Goal: Transaction & Acquisition: Purchase product/service

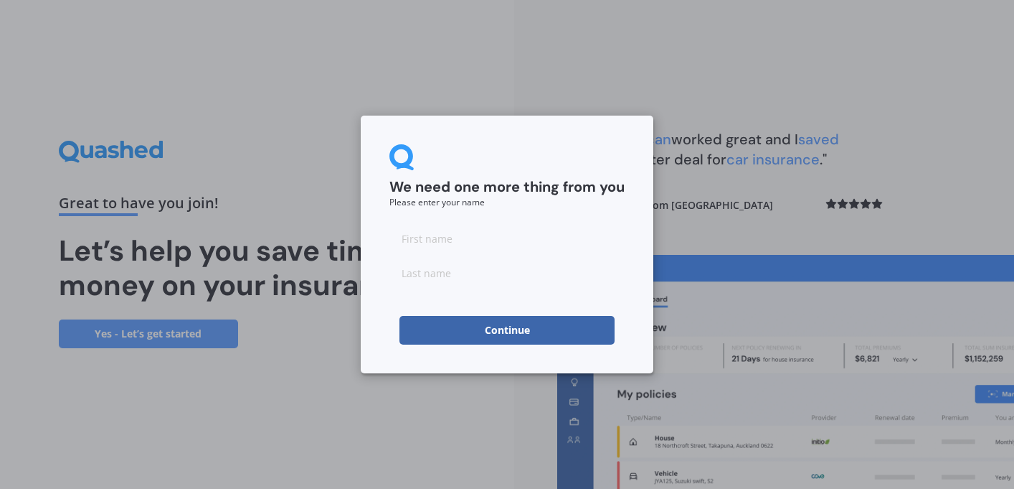
click at [553, 237] on input at bounding box center [507, 238] width 235 height 29
type input "[PERSON_NAME]"
click button "Continue" at bounding box center [507, 330] width 215 height 29
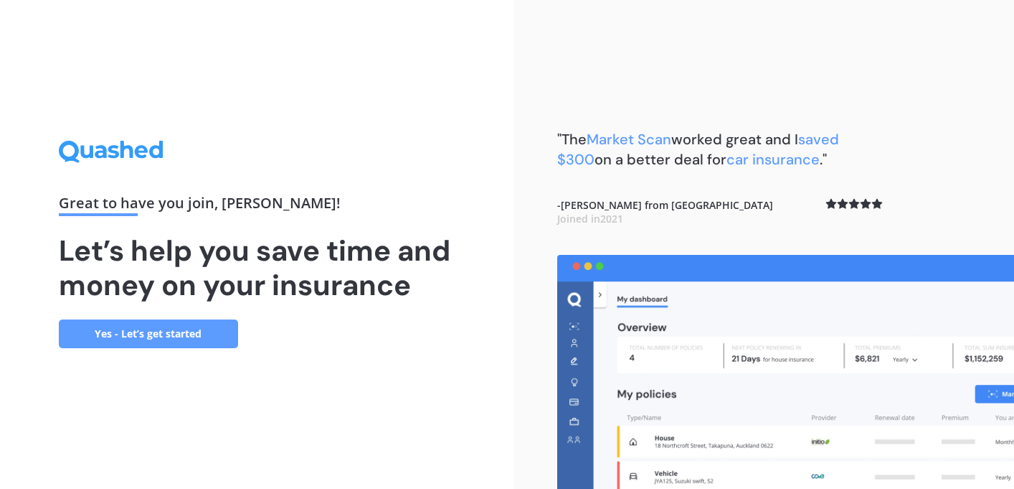
click at [168, 336] on link "Yes - Let’s get started" at bounding box center [148, 333] width 179 height 29
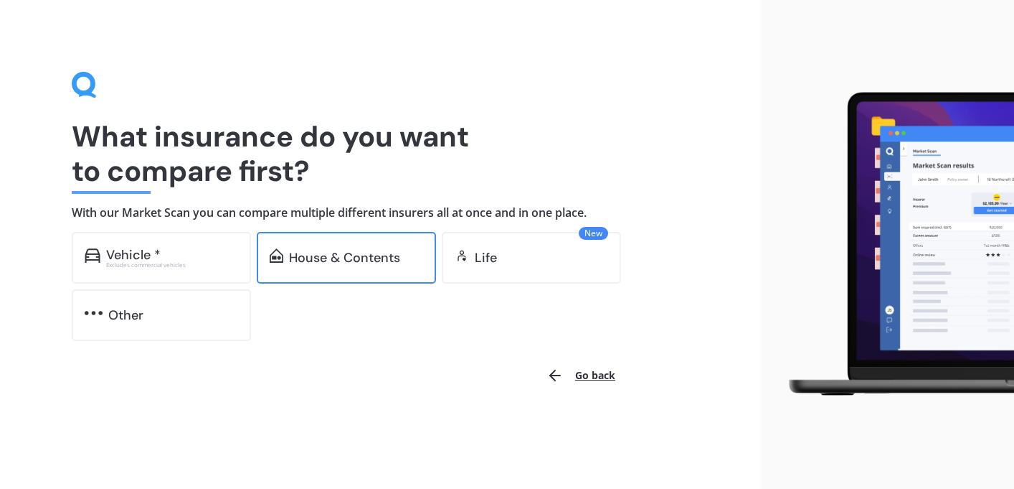
click at [355, 255] on div "House & Contents" at bounding box center [344, 257] width 111 height 14
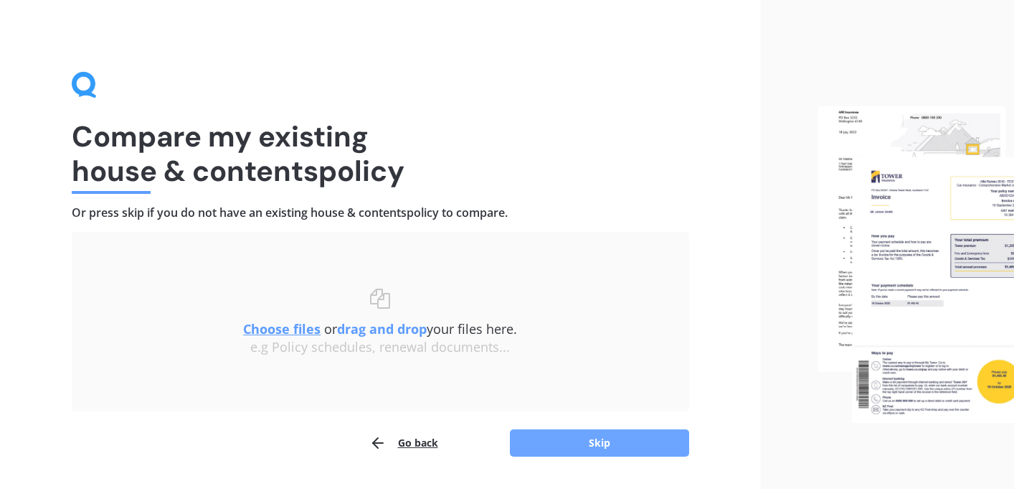
click at [577, 445] on button "Skip" at bounding box center [599, 442] width 179 height 27
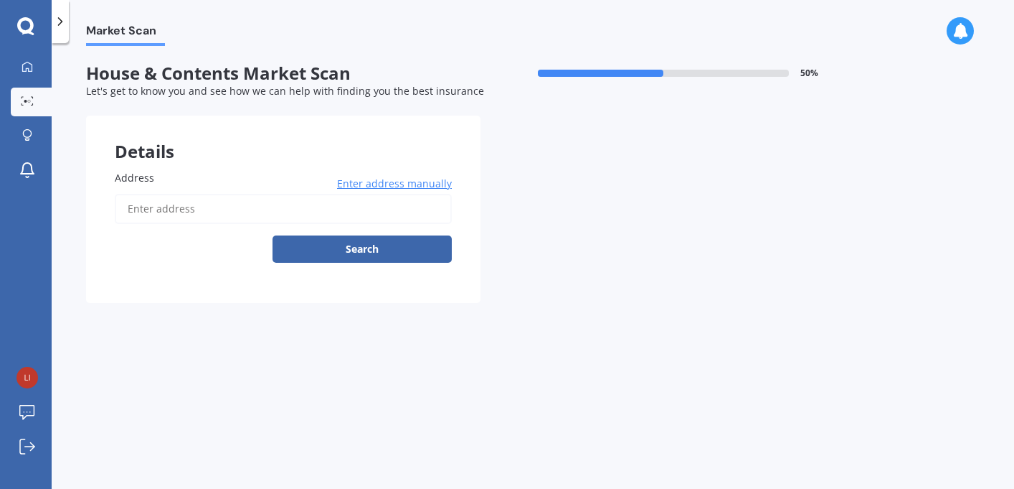
click at [301, 216] on input "Address" at bounding box center [283, 209] width 337 height 30
type input "[STREET_ADDRESS]"
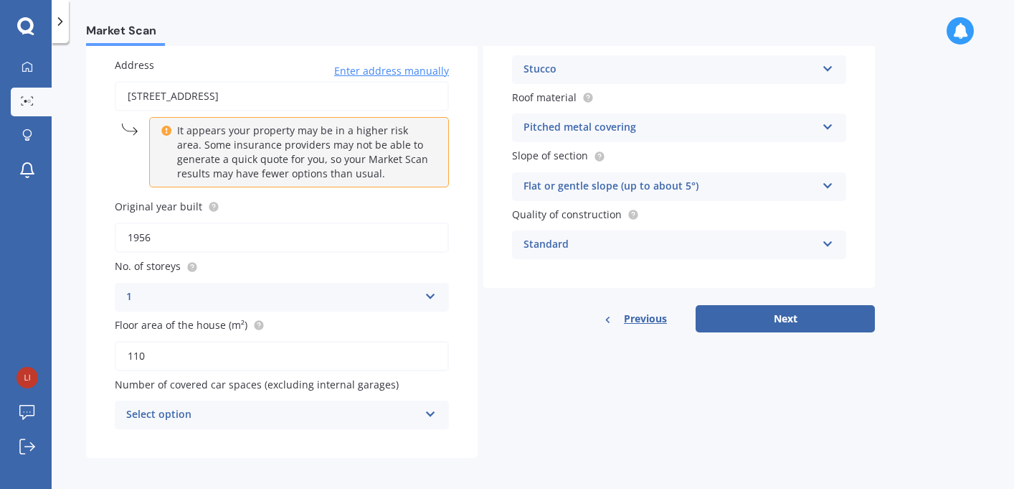
scroll to position [121, 0]
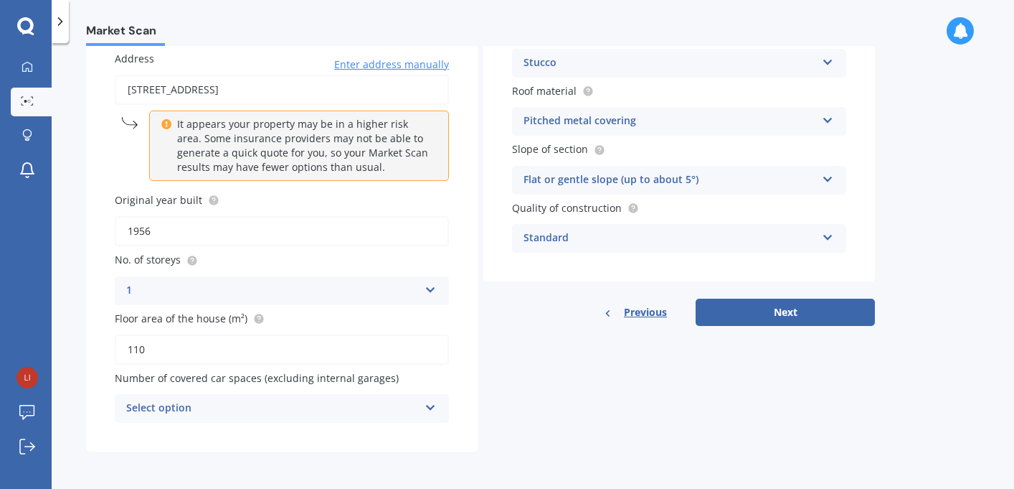
click at [169, 344] on input "110" at bounding box center [282, 349] width 334 height 30
type input "134"
click at [292, 407] on div "Select option" at bounding box center [272, 408] width 293 height 17
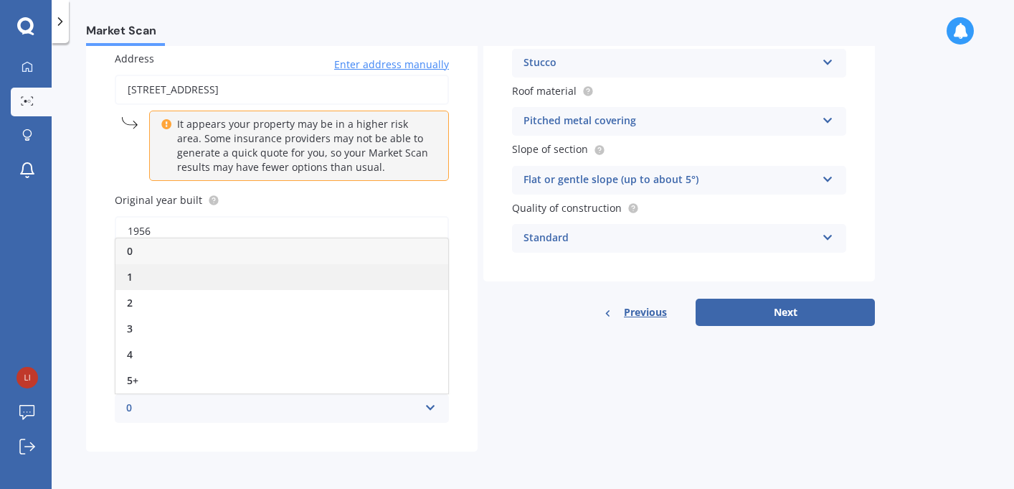
click at [255, 284] on div "1" at bounding box center [281, 277] width 333 height 26
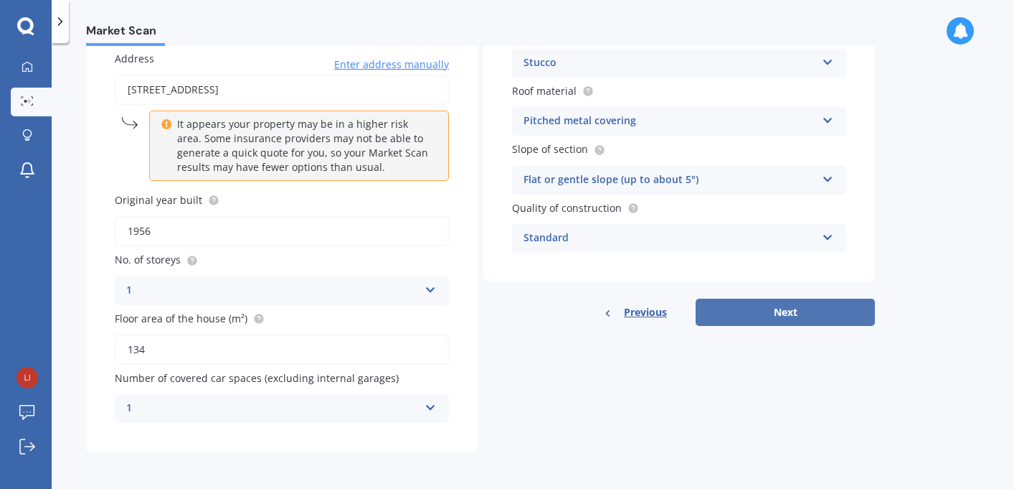
click at [749, 313] on button "Next" at bounding box center [785, 311] width 179 height 27
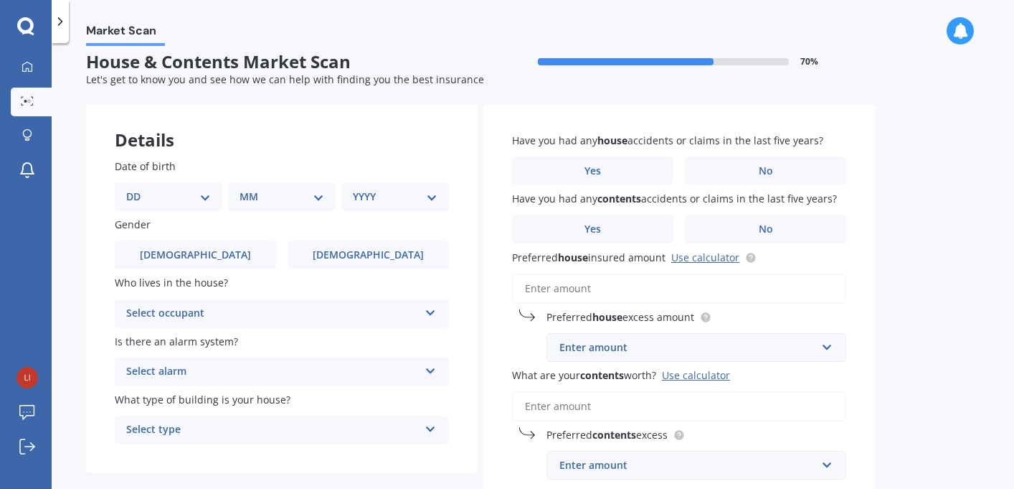
scroll to position [0, 0]
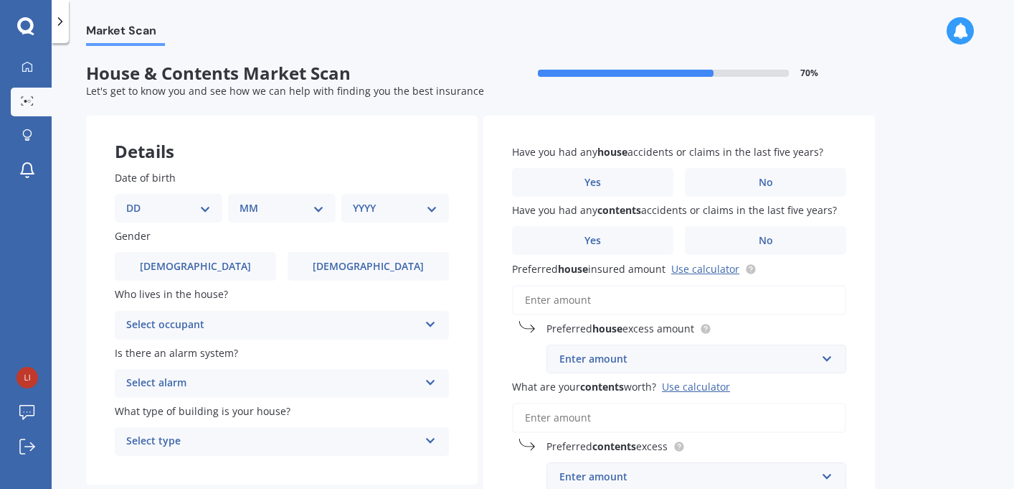
click at [214, 212] on div "DD 01 02 03 04 05 06 07 08 09 10 11 12 13 14 15 16 17 18 19 20 21 22 23 24 25 2…" at bounding box center [169, 208] width 108 height 29
click at [207, 208] on select "DD 01 02 03 04 05 06 07 08 09 10 11 12 13 14 15 16 17 18 19 20 21 22 23 24 25 2…" at bounding box center [168, 208] width 85 height 16
select select "14"
click at [312, 209] on select "MM 01 02 03 04 05 06 07 08 09 10 11 12" at bounding box center [284, 208] width 79 height 16
select select "10"
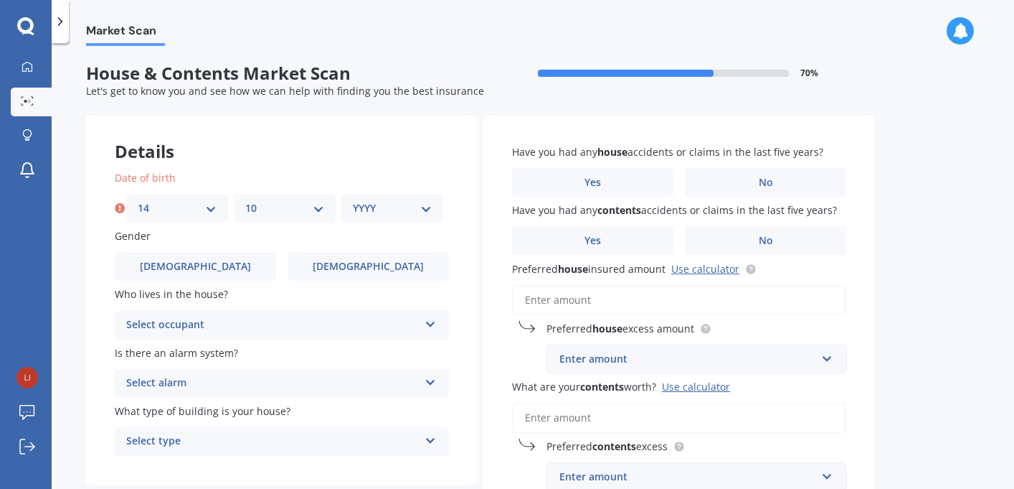
click at [424, 208] on select "YYYY 2009 2008 2007 2006 2005 2004 2003 2002 2001 2000 1999 1998 1997 1996 1995…" at bounding box center [392, 208] width 79 height 16
select select "1974"
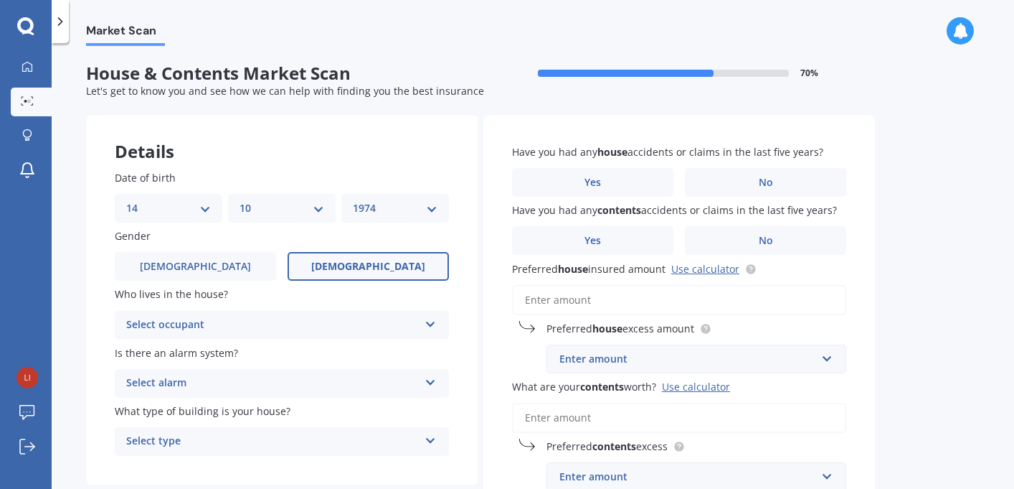
click at [335, 272] on label "[DEMOGRAPHIC_DATA]" at bounding box center [368, 266] width 161 height 29
click at [0, 0] on input "[DEMOGRAPHIC_DATA]" at bounding box center [0, 0] width 0 height 0
click at [362, 316] on div "Select occupant Owner Owner + Boarder" at bounding box center [282, 325] width 334 height 29
click at [350, 349] on div "Owner" at bounding box center [281, 353] width 333 height 26
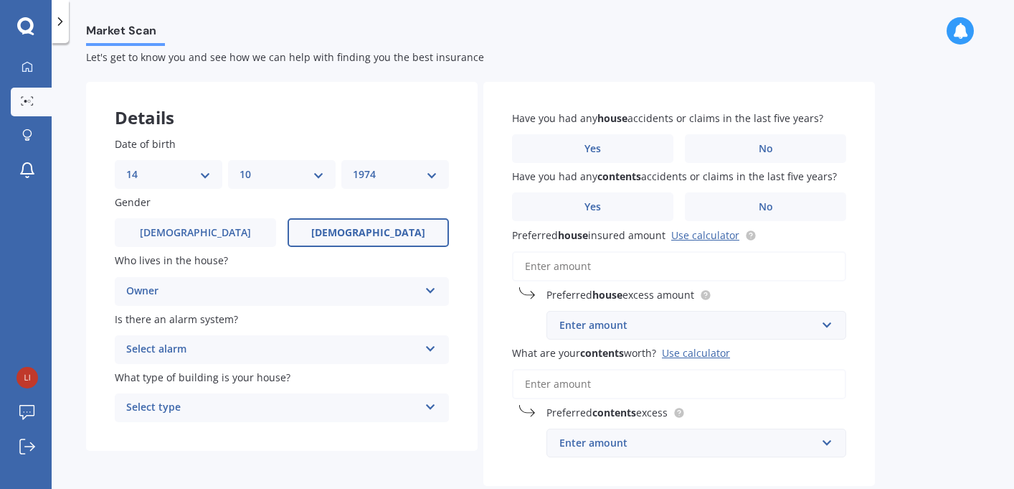
scroll to position [38, 0]
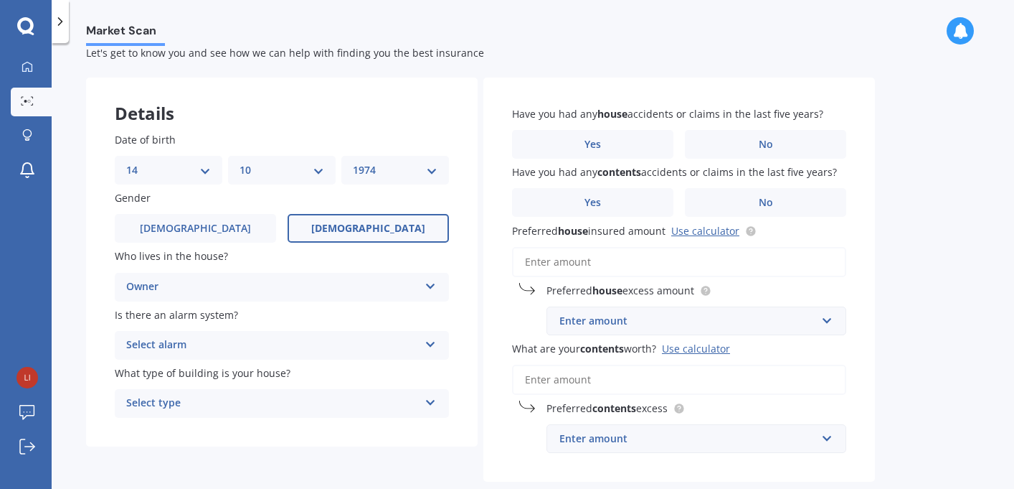
click at [351, 349] on div "Select alarm" at bounding box center [272, 344] width 293 height 17
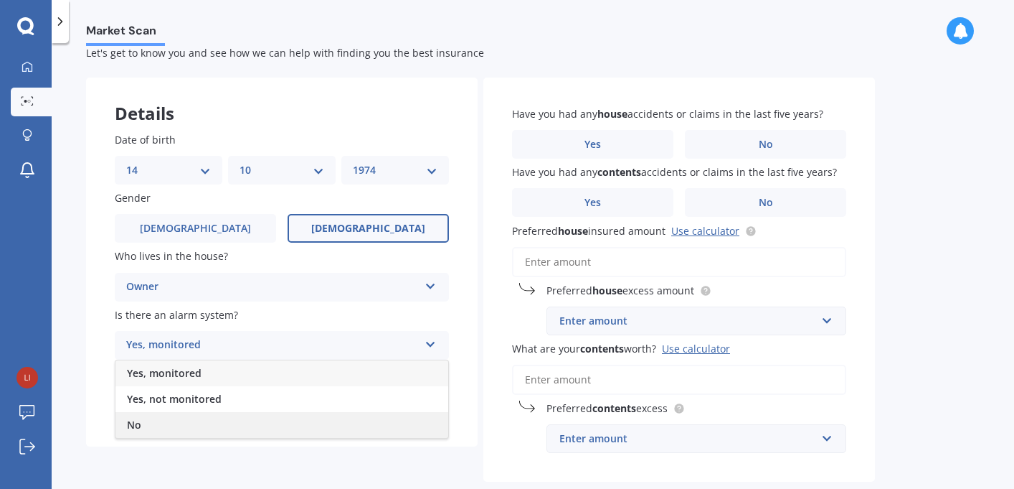
click at [312, 418] on div "No" at bounding box center [281, 425] width 333 height 26
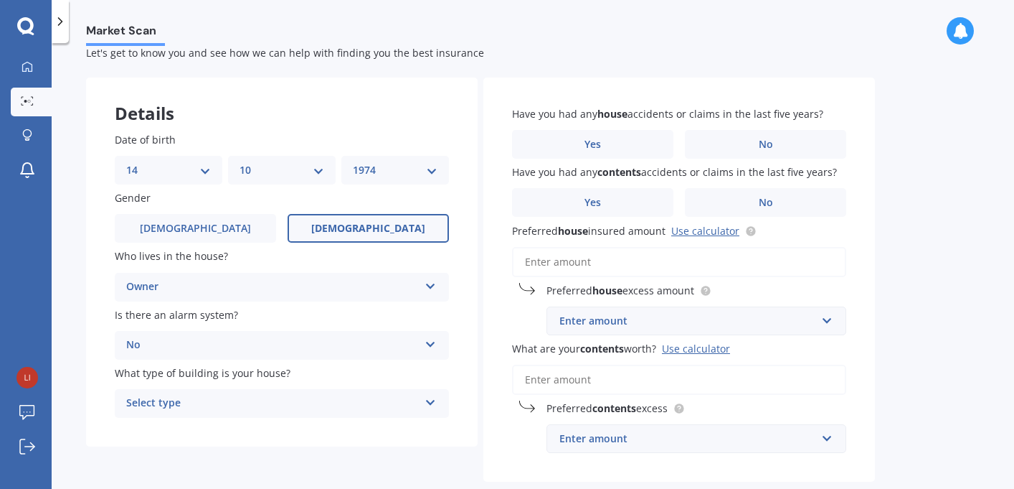
click at [317, 408] on div "Select type" at bounding box center [272, 403] width 293 height 17
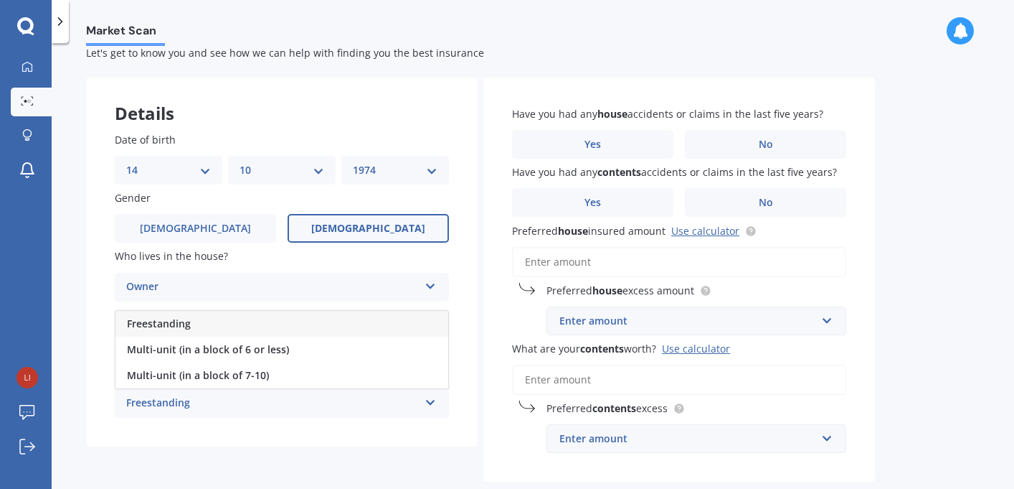
click at [344, 326] on div "Freestanding" at bounding box center [281, 324] width 333 height 26
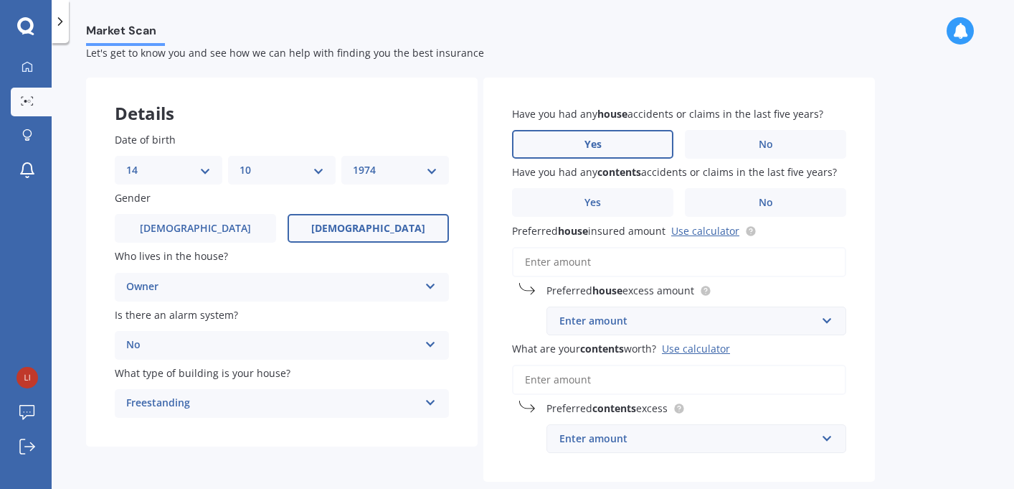
click at [643, 148] on label "Yes" at bounding box center [592, 144] width 161 height 29
click at [0, 0] on input "Yes" at bounding box center [0, 0] width 0 height 0
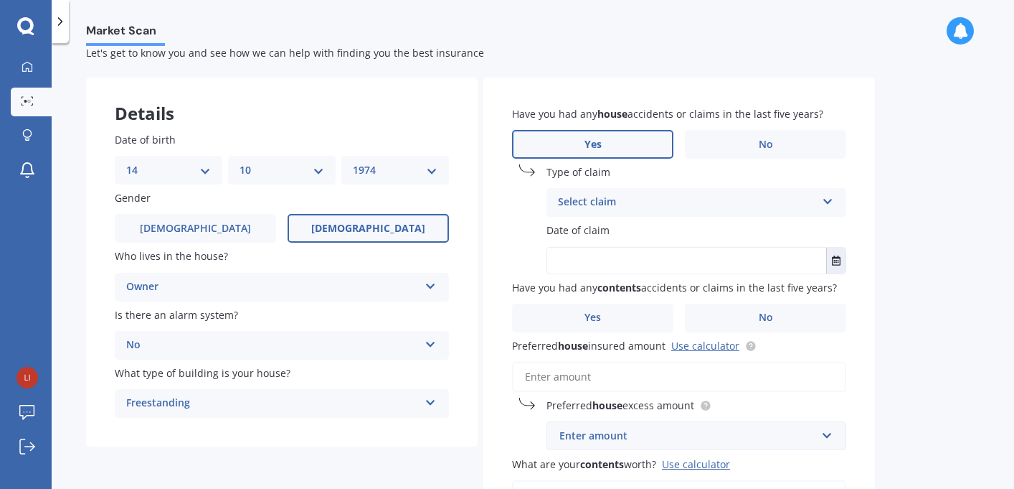
click at [633, 197] on div "Select claim" at bounding box center [687, 202] width 258 height 17
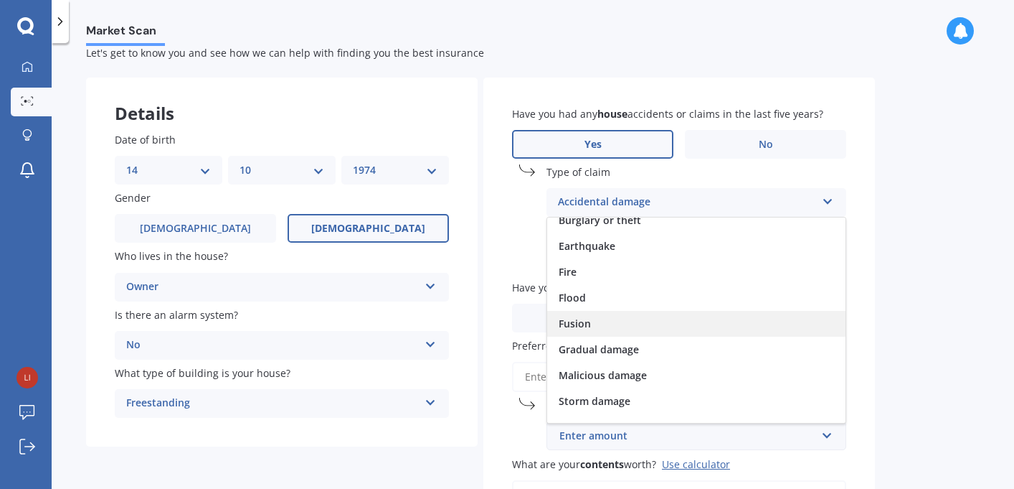
scroll to position [64, 0]
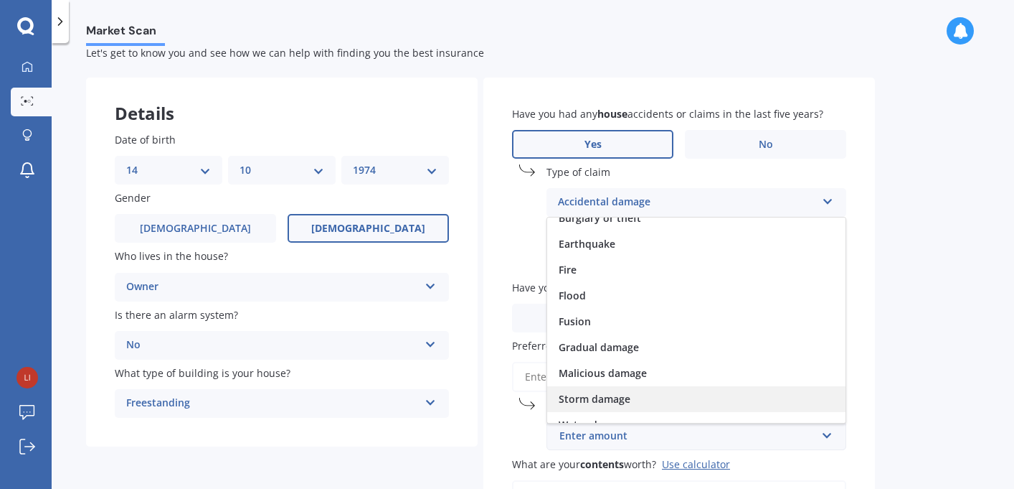
click at [593, 400] on span "Storm damage" at bounding box center [595, 399] width 72 height 14
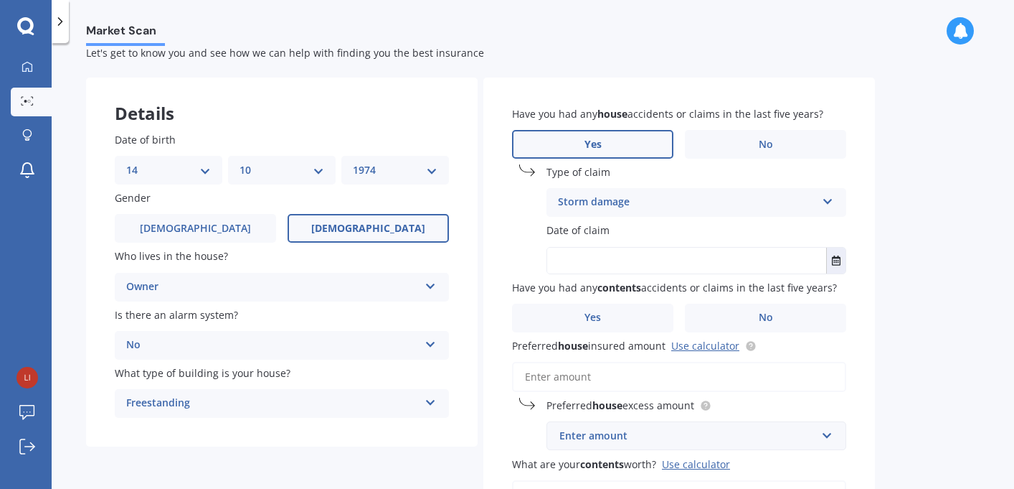
click at [653, 255] on input "text" at bounding box center [686, 260] width 279 height 26
click at [837, 260] on icon "Select date" at bounding box center [836, 260] width 9 height 10
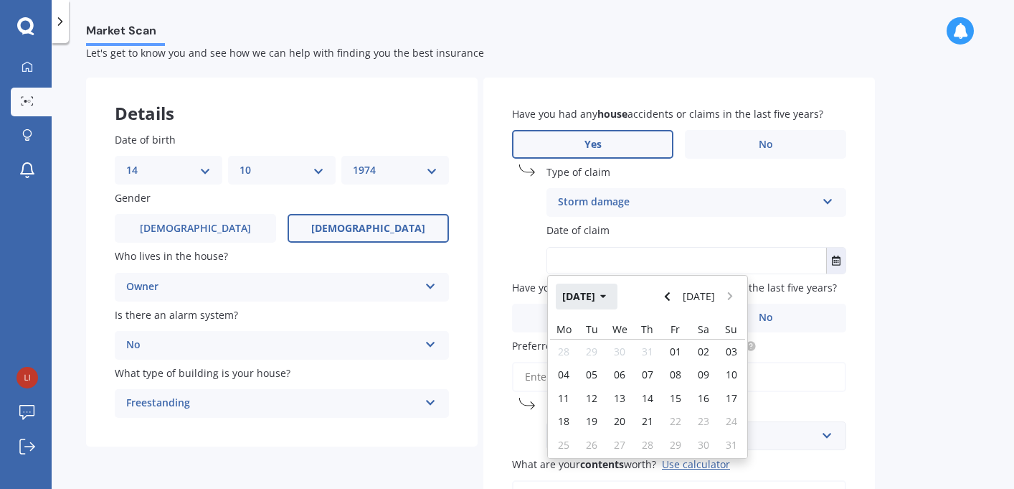
click at [610, 298] on button "[DATE]" at bounding box center [587, 296] width 62 height 26
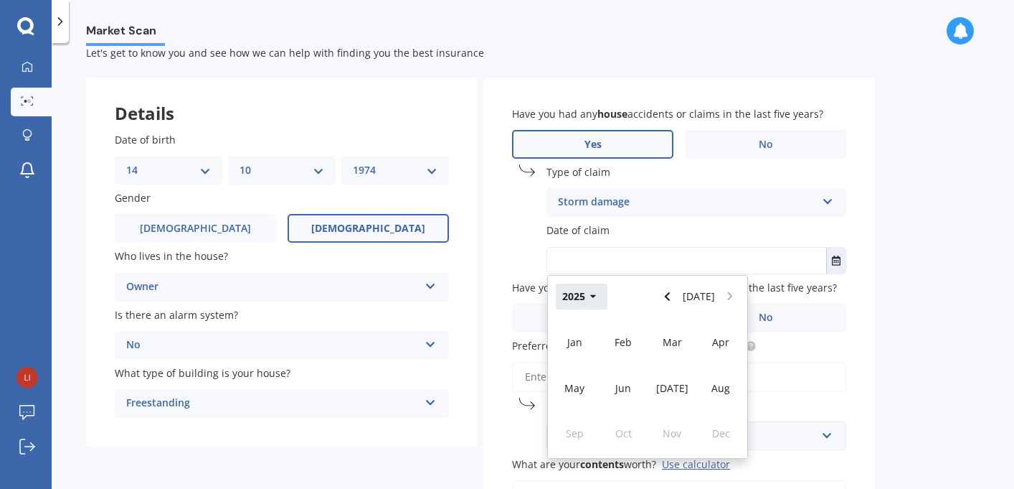
click at [593, 300] on icon "button" at bounding box center [593, 296] width 6 height 10
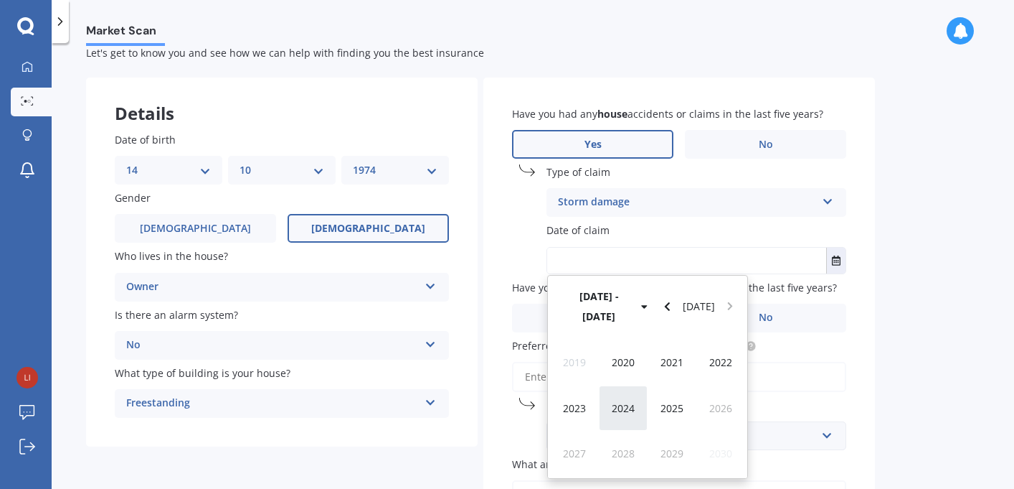
click at [626, 385] on div "2024" at bounding box center [623, 407] width 49 height 45
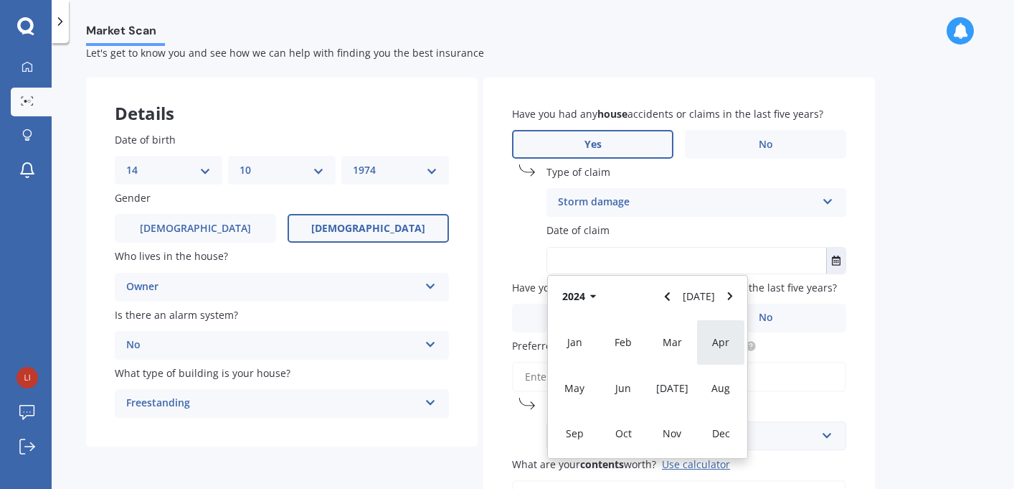
click at [725, 344] on span "Apr" at bounding box center [720, 342] width 17 height 14
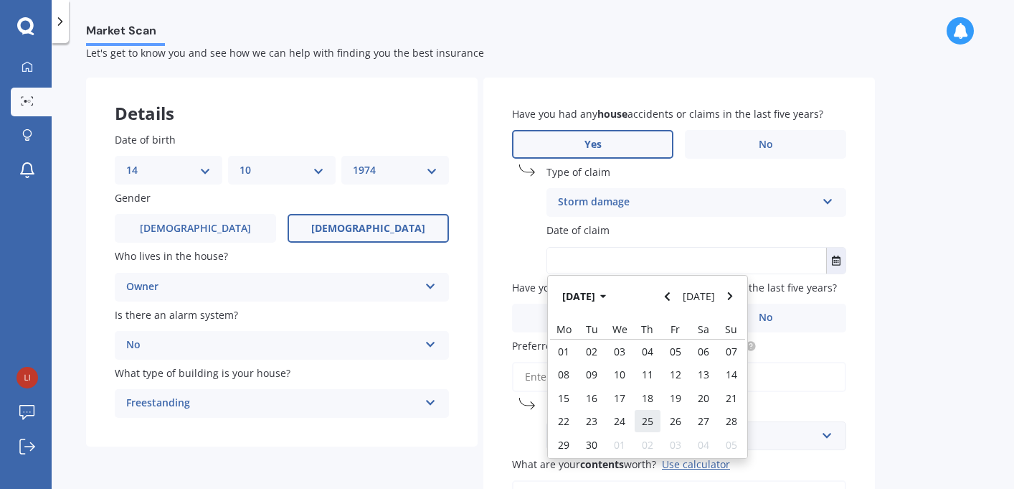
click at [647, 422] on span "25" at bounding box center [647, 421] width 11 height 14
type input "[DATE]"
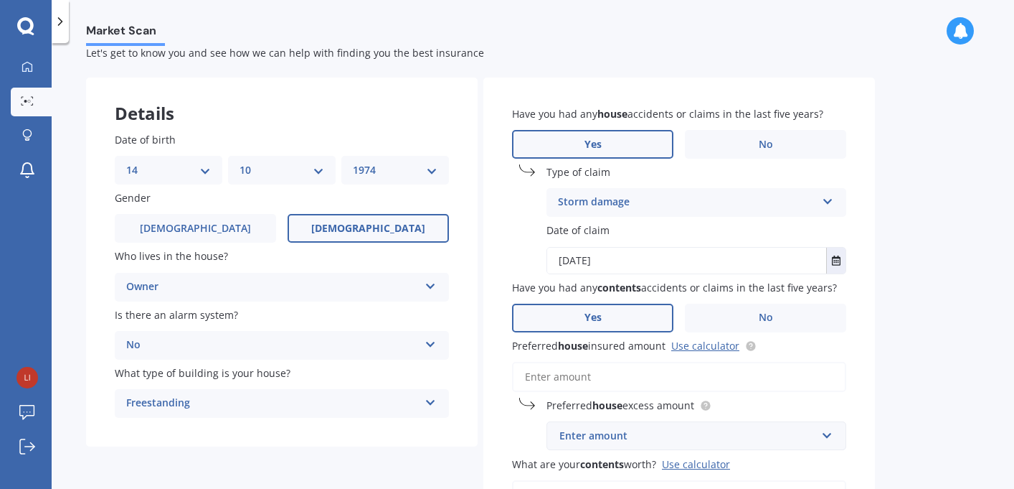
click at [630, 320] on label "Yes" at bounding box center [592, 317] width 161 height 29
click at [0, 0] on input "Yes" at bounding box center [0, 0] width 0 height 0
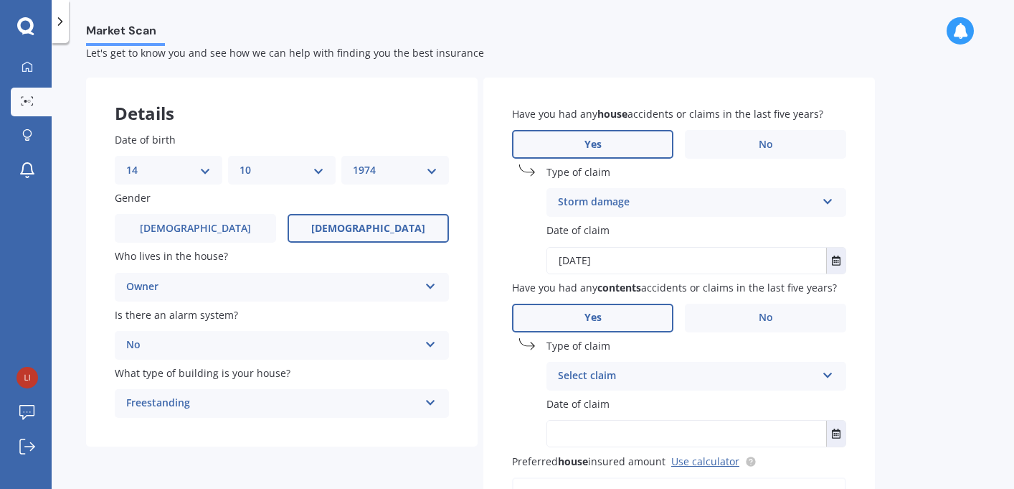
click at [638, 384] on div "Select claim" at bounding box center [687, 375] width 258 height 17
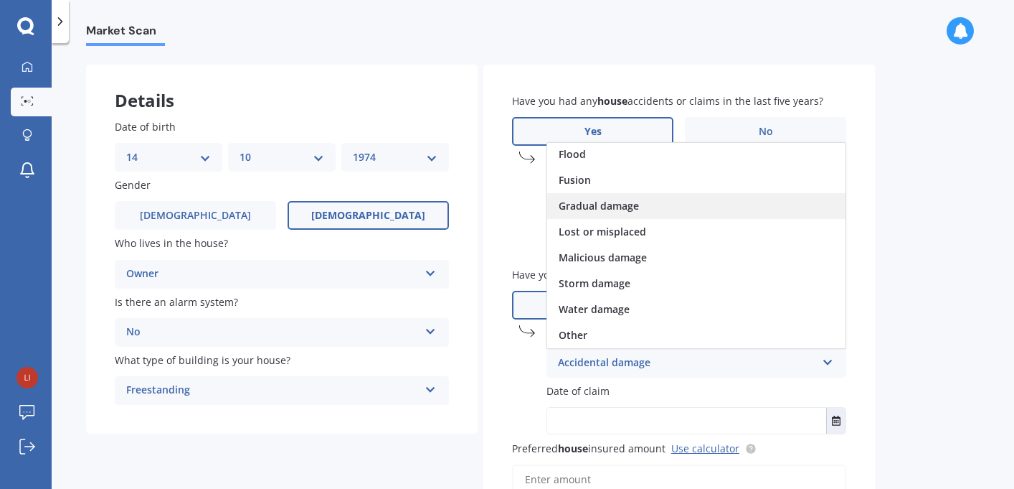
scroll to position [55, 0]
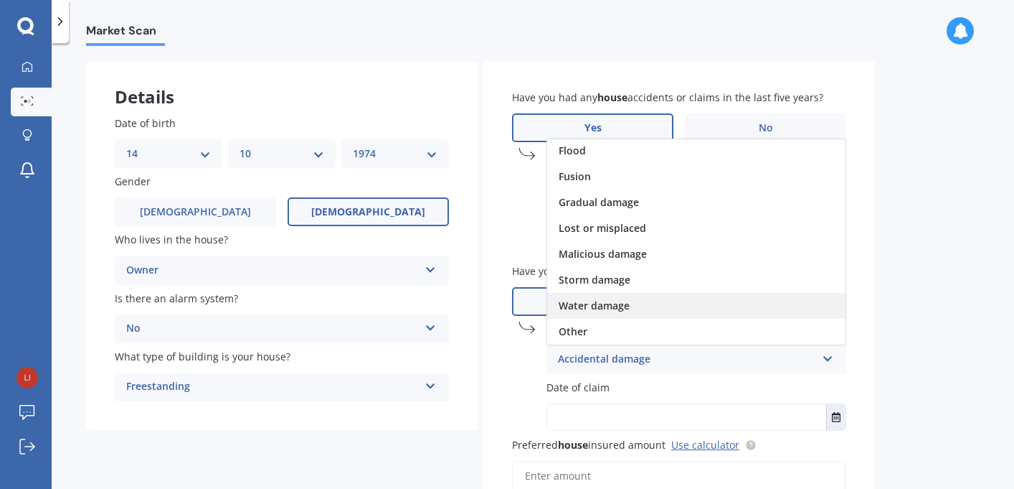
click at [656, 308] on div "Water damage" at bounding box center [696, 306] width 298 height 26
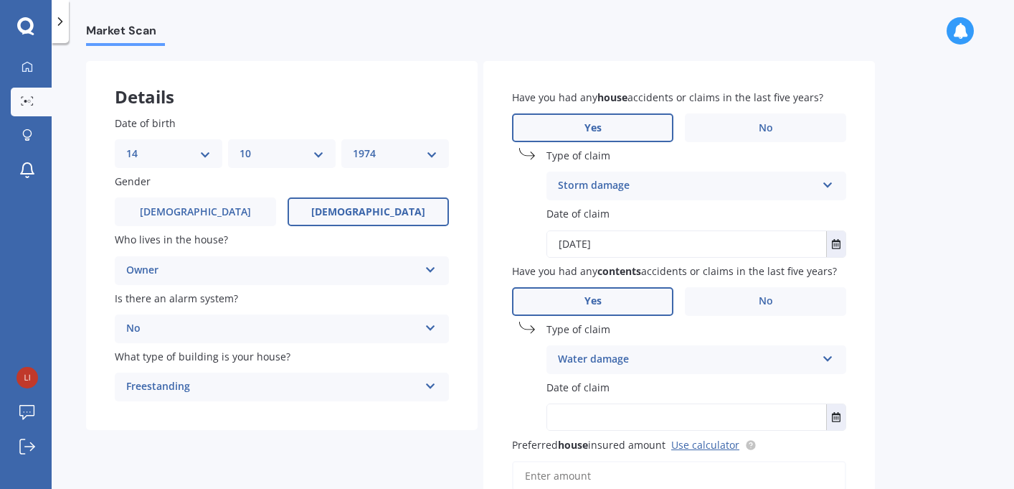
click at [654, 425] on input "text" at bounding box center [686, 417] width 279 height 26
click at [834, 420] on icon "Select date" at bounding box center [836, 417] width 9 height 10
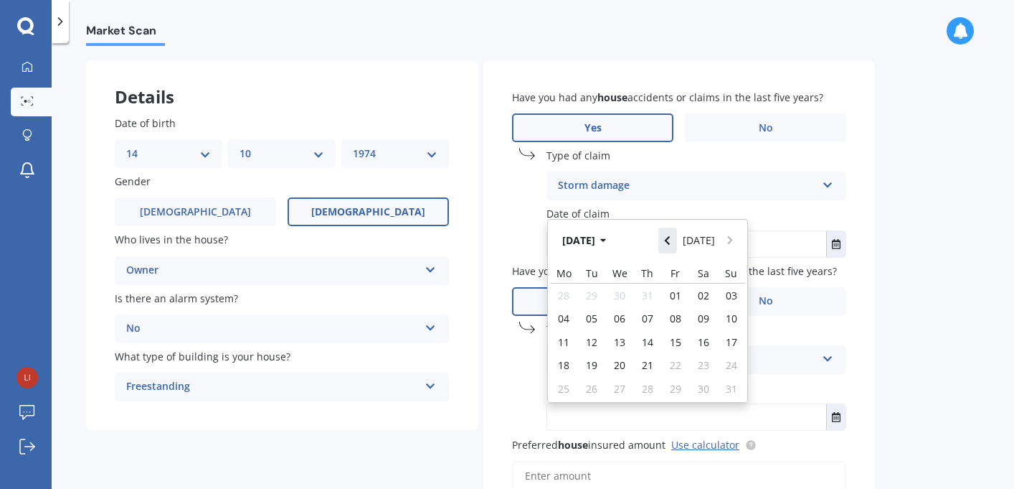
click at [670, 245] on icon "Navigate back" at bounding box center [667, 240] width 6 height 10
click at [670, 246] on button "Navigate back" at bounding box center [668, 236] width 19 height 26
click at [670, 245] on icon "Navigate back" at bounding box center [667, 240] width 6 height 10
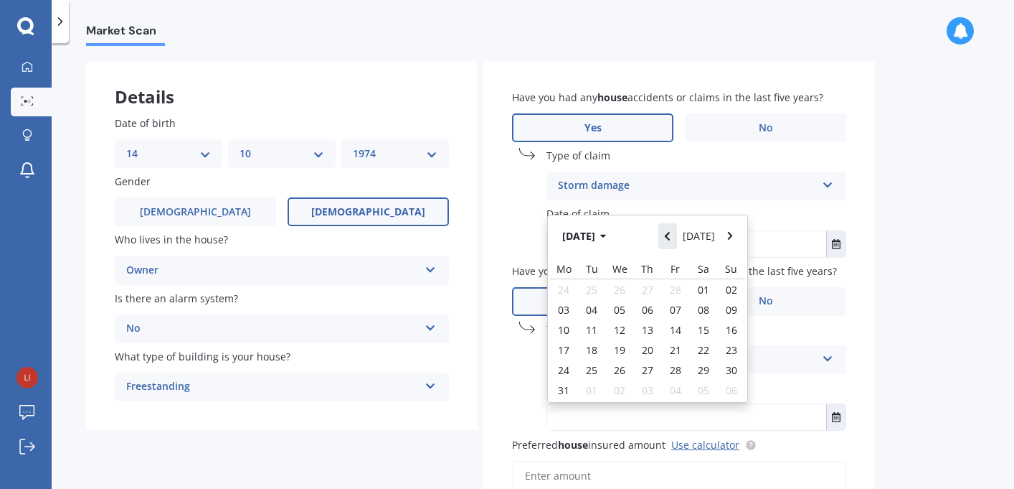
click at [670, 246] on button "Navigate back" at bounding box center [668, 236] width 19 height 26
click at [670, 241] on icon "Navigate back" at bounding box center [667, 236] width 6 height 10
click at [670, 245] on icon "Navigate back" at bounding box center [667, 240] width 6 height 10
click at [670, 246] on button "Navigate back" at bounding box center [668, 240] width 19 height 26
click at [670, 241] on icon "Navigate back" at bounding box center [667, 236] width 6 height 10
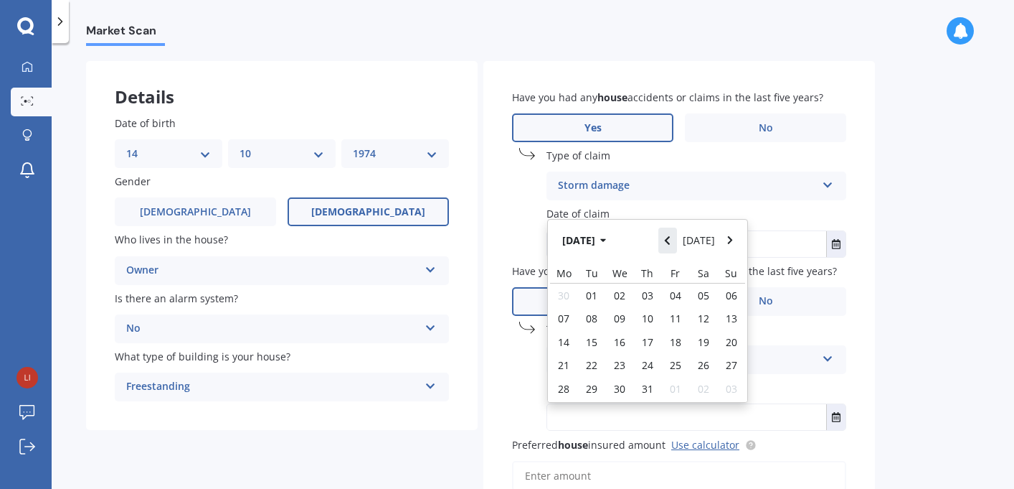
click at [670, 245] on icon "Navigate back" at bounding box center [667, 240] width 6 height 10
click at [670, 246] on button "Navigate back" at bounding box center [668, 240] width 19 height 26
click at [670, 245] on icon "Navigate back" at bounding box center [667, 240] width 6 height 10
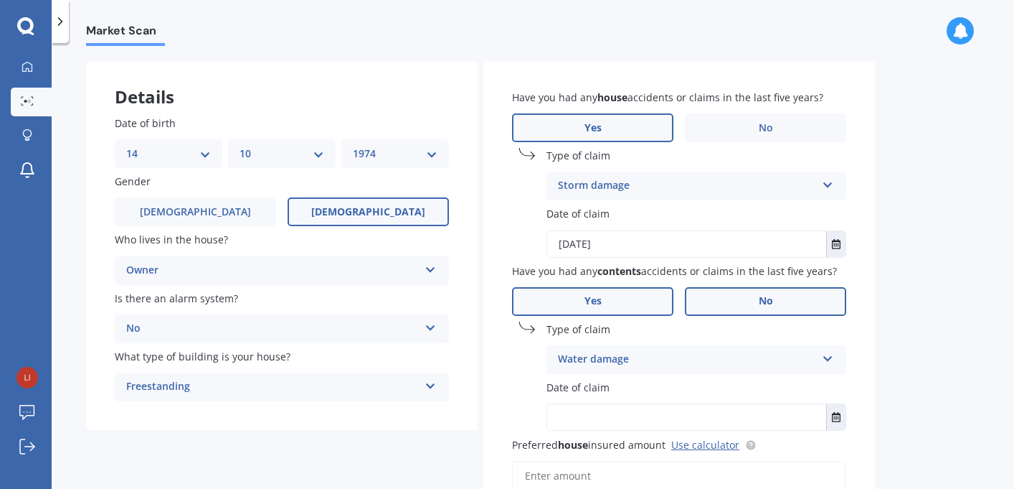
click at [767, 307] on span "No" at bounding box center [766, 301] width 14 height 12
click at [0, 0] on input "No" at bounding box center [0, 0] width 0 height 0
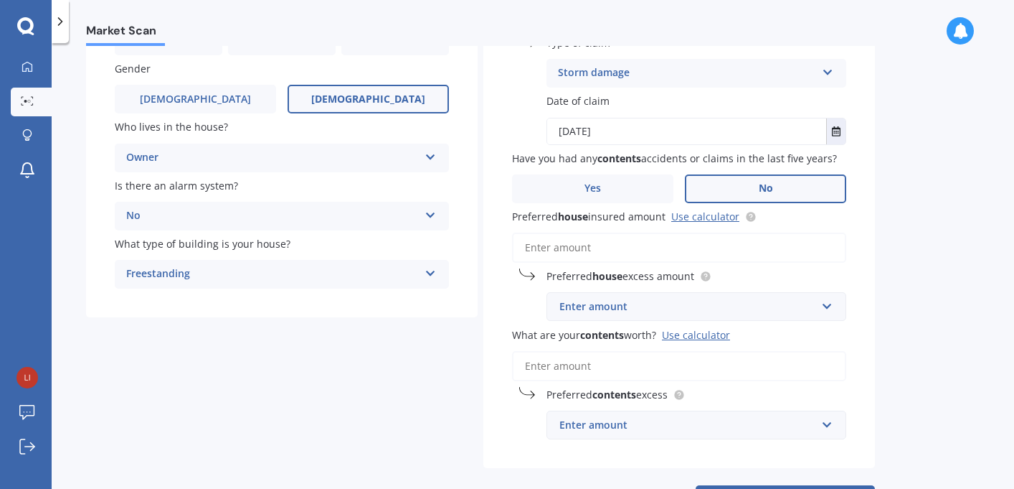
scroll to position [164, 0]
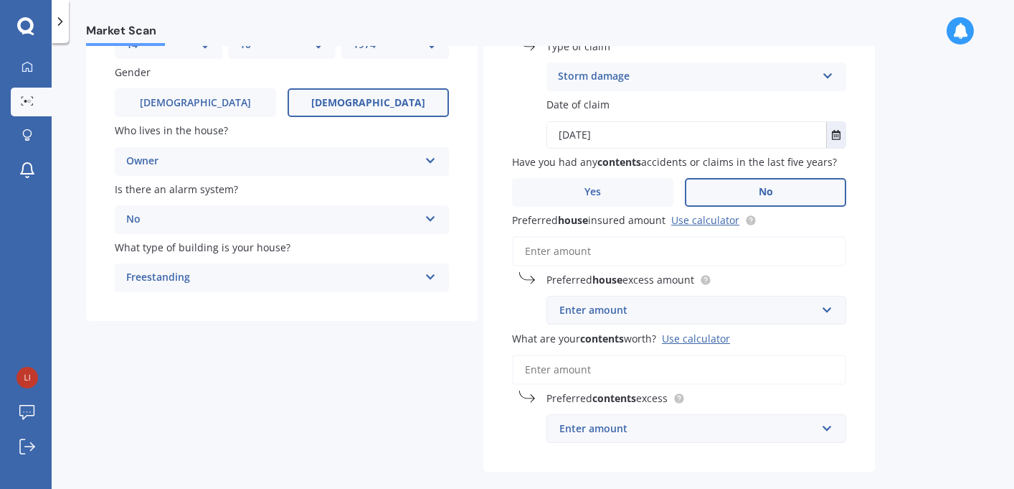
click at [643, 253] on input "Preferred house insured amount Use calculator" at bounding box center [679, 251] width 334 height 30
click at [651, 318] on div "Enter amount" at bounding box center [688, 310] width 257 height 16
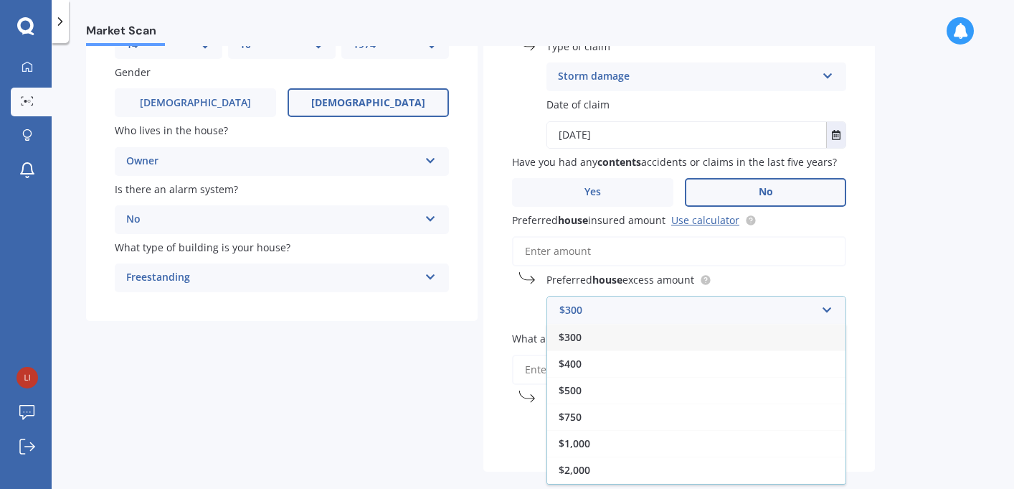
click at [640, 341] on div "$300" at bounding box center [696, 337] width 298 height 27
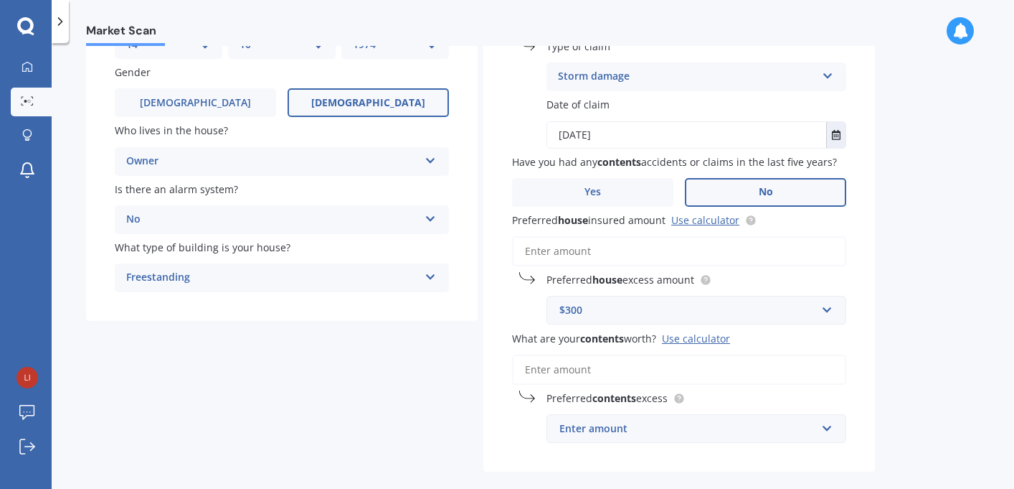
click at [658, 245] on input "Preferred house insured amount Use calculator" at bounding box center [679, 251] width 334 height 30
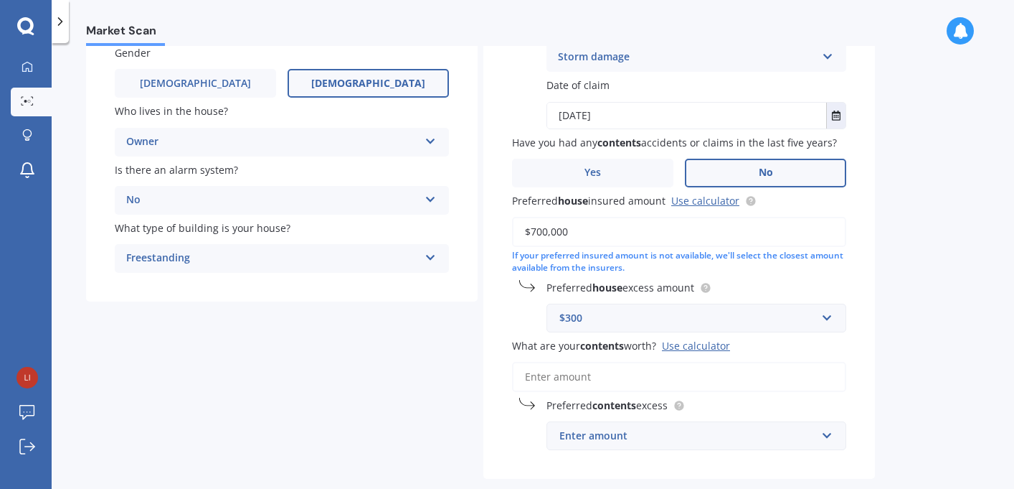
scroll to position [193, 0]
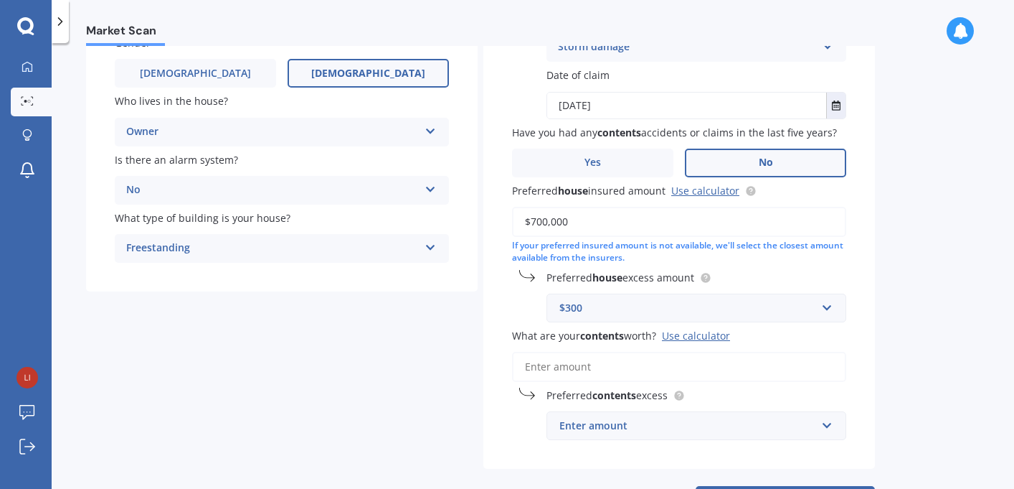
type input "$700,000"
click at [610, 364] on input "What are your contents worth? Use calculator" at bounding box center [679, 367] width 334 height 30
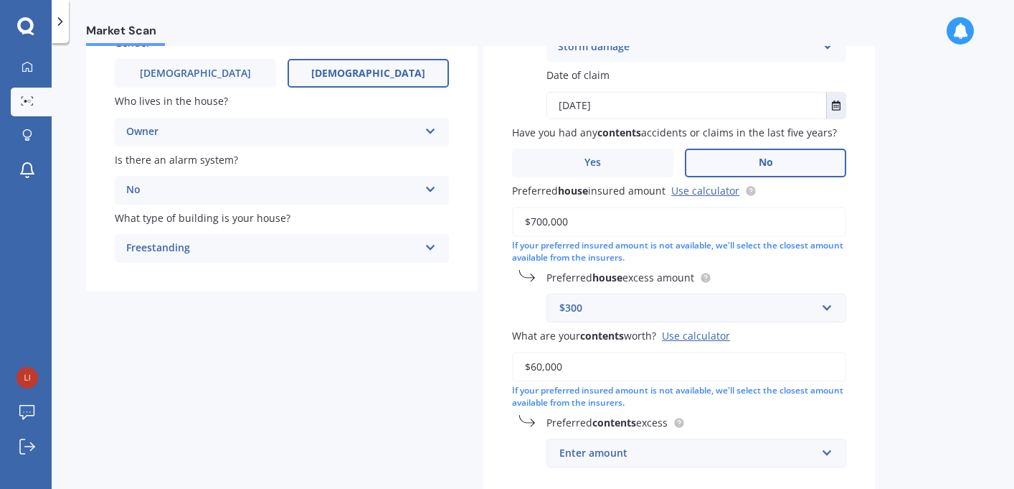
scroll to position [285, 0]
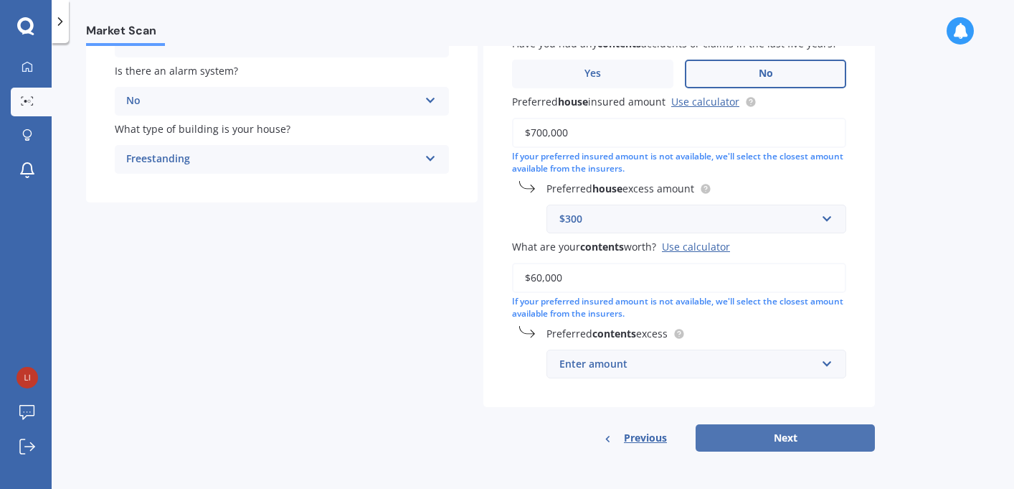
type input "$60,000"
click at [722, 438] on button "Next" at bounding box center [785, 437] width 179 height 27
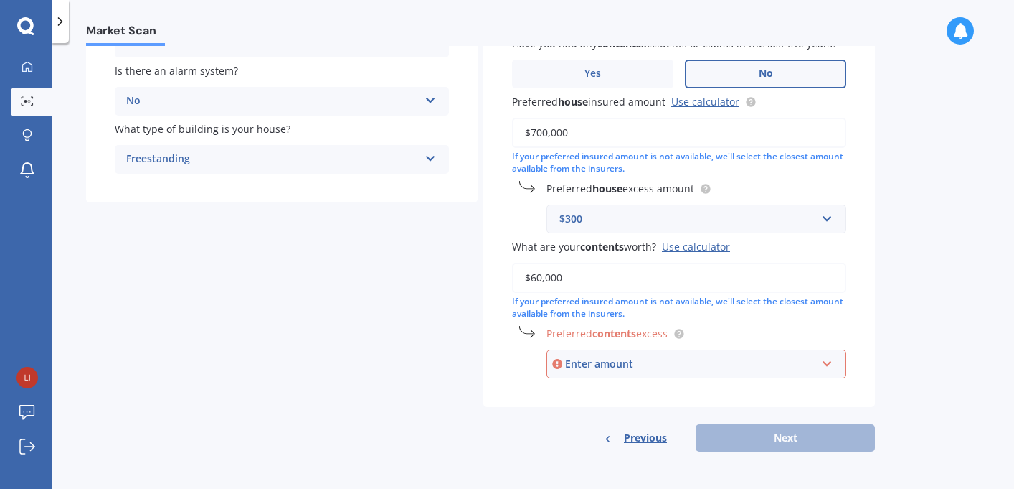
click at [669, 370] on div "Enter amount" at bounding box center [690, 364] width 251 height 16
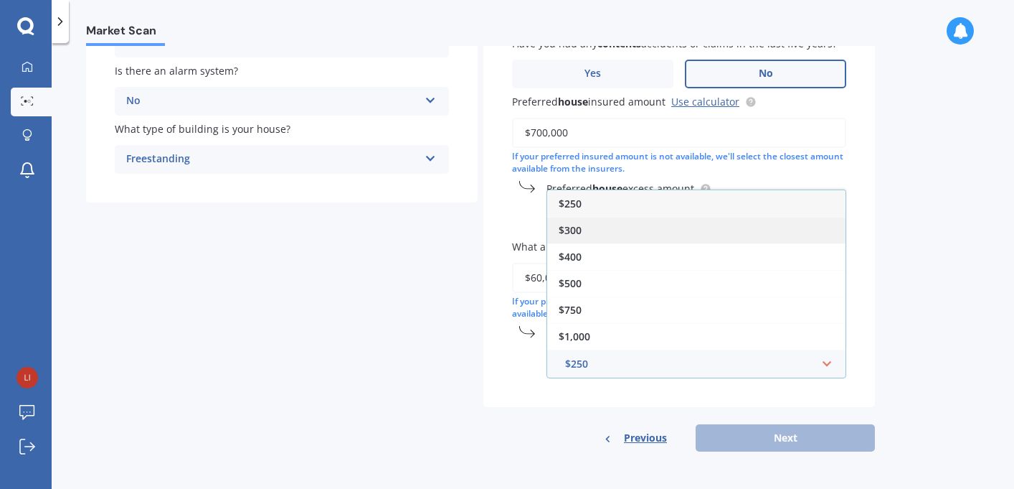
click at [677, 225] on div "$300" at bounding box center [696, 230] width 298 height 27
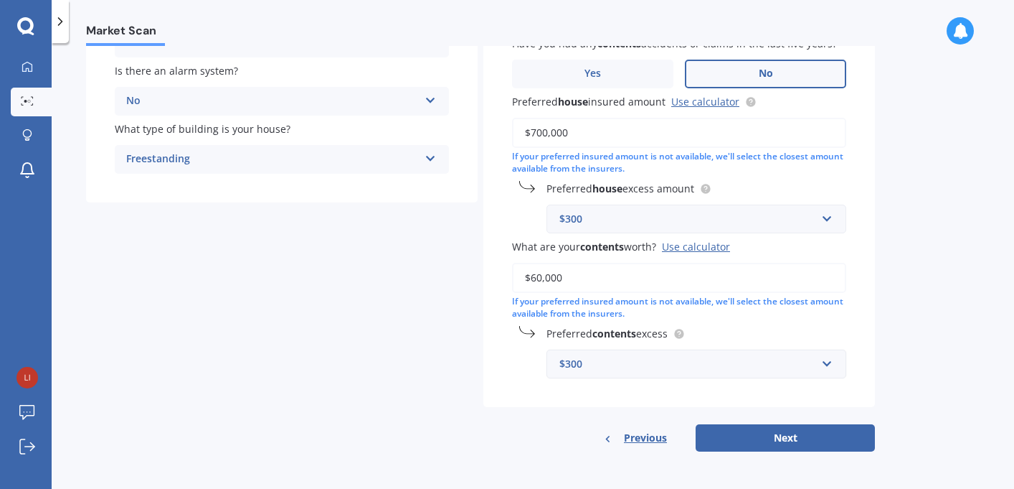
click at [734, 357] on div "$300" at bounding box center [688, 364] width 257 height 16
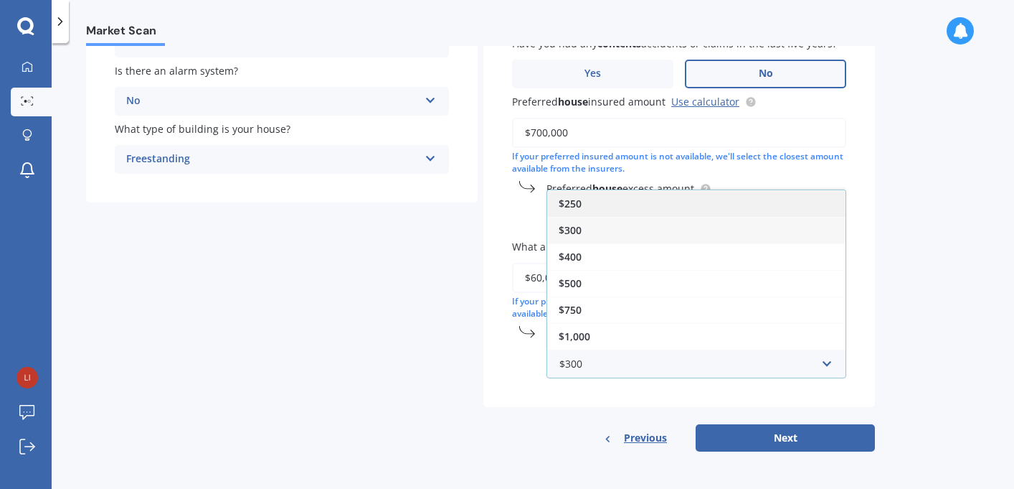
click at [722, 200] on div "$250" at bounding box center [696, 203] width 298 height 27
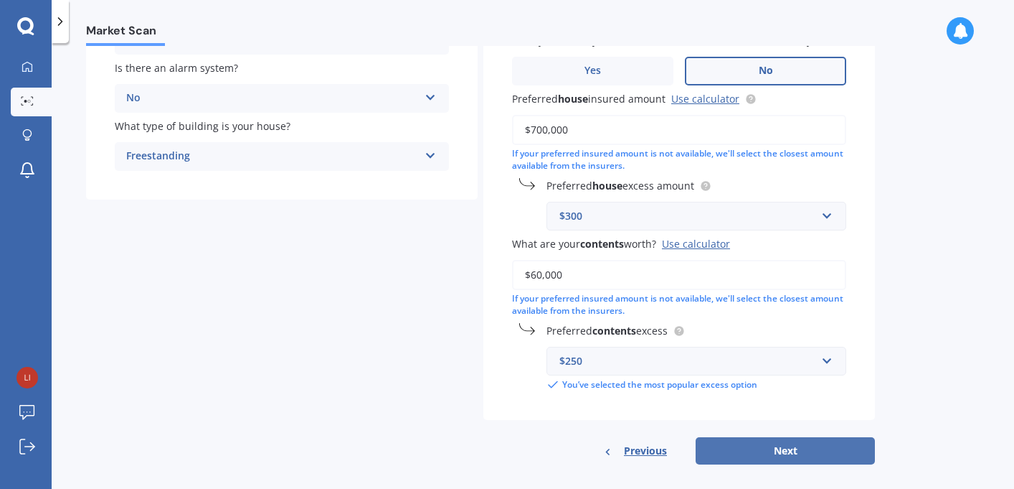
click at [761, 453] on button "Next" at bounding box center [785, 450] width 179 height 27
select select "14"
select select "10"
select select "1974"
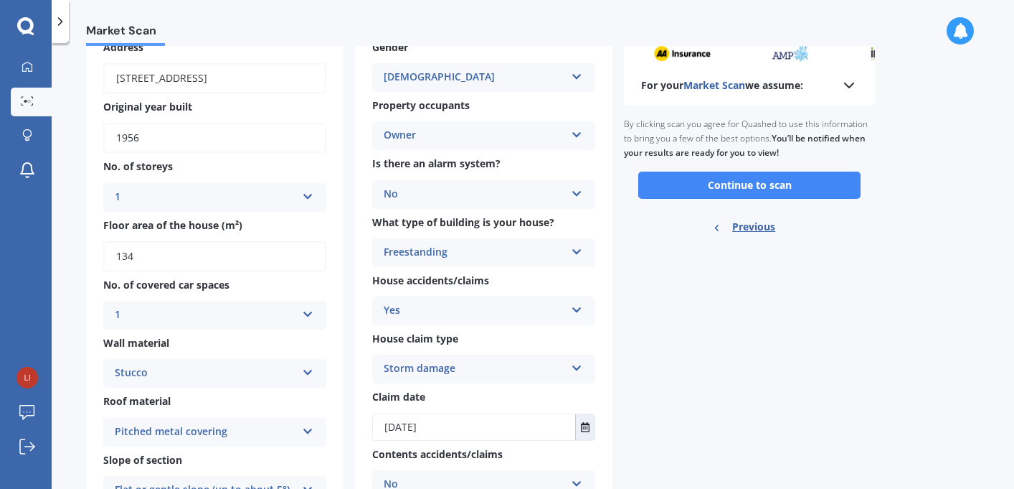
scroll to position [77, 0]
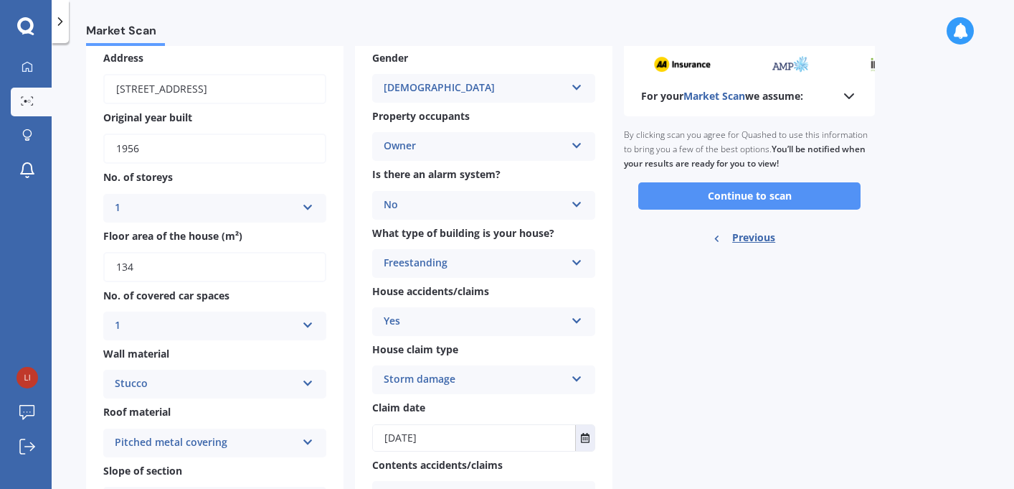
click at [781, 199] on button "Continue to scan" at bounding box center [749, 195] width 222 height 27
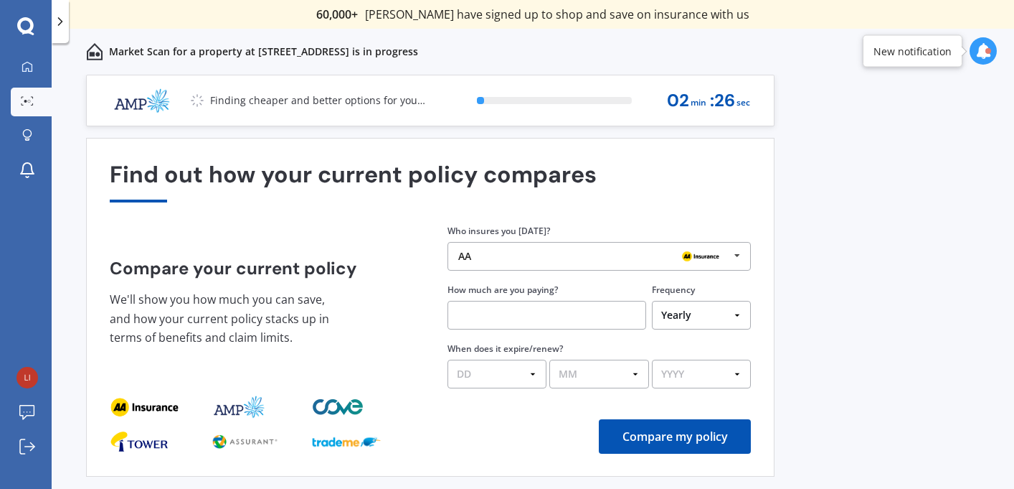
click at [706, 259] on img at bounding box center [701, 255] width 46 height 17
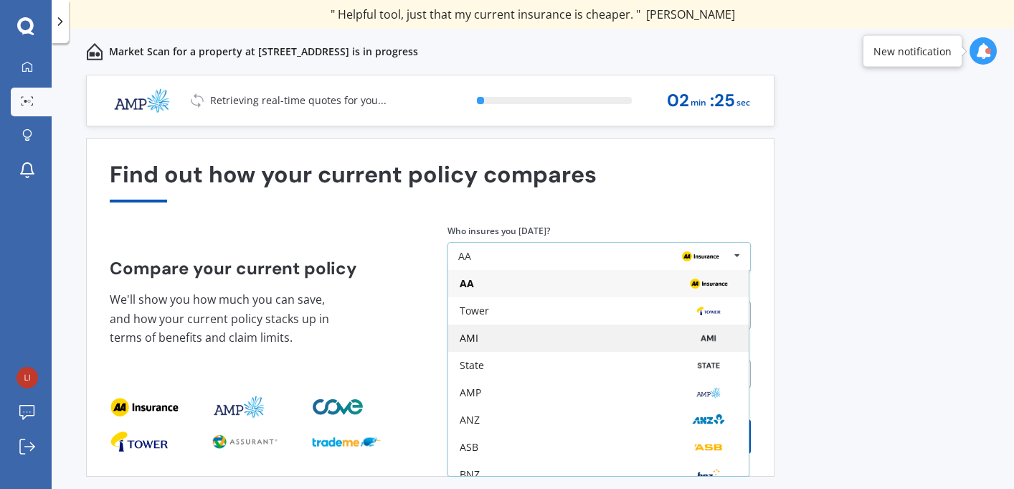
click at [692, 339] on img at bounding box center [708, 337] width 45 height 17
click at [818, 310] on div "Previous 60,000+ Kiwis have signed up to shop and save on insurance with us " H…" at bounding box center [533, 297] width 963 height 445
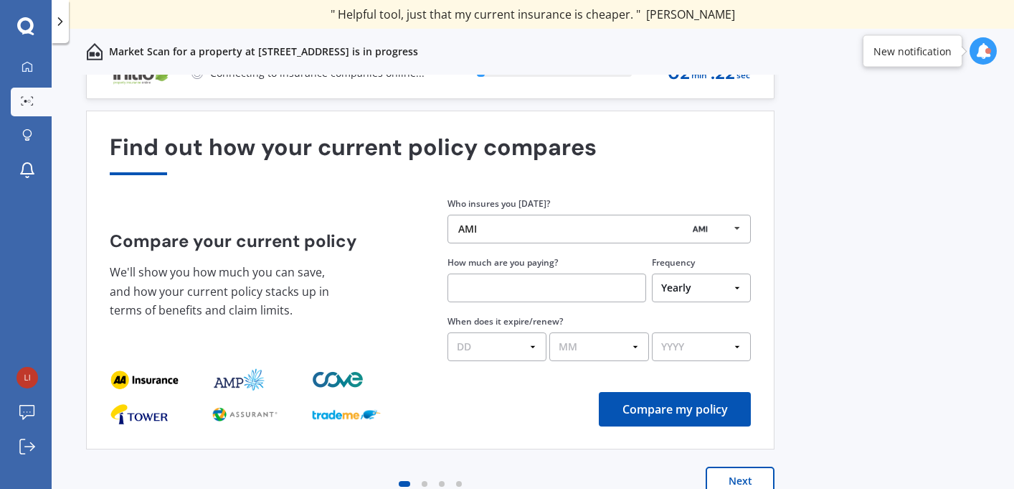
scroll to position [31, 0]
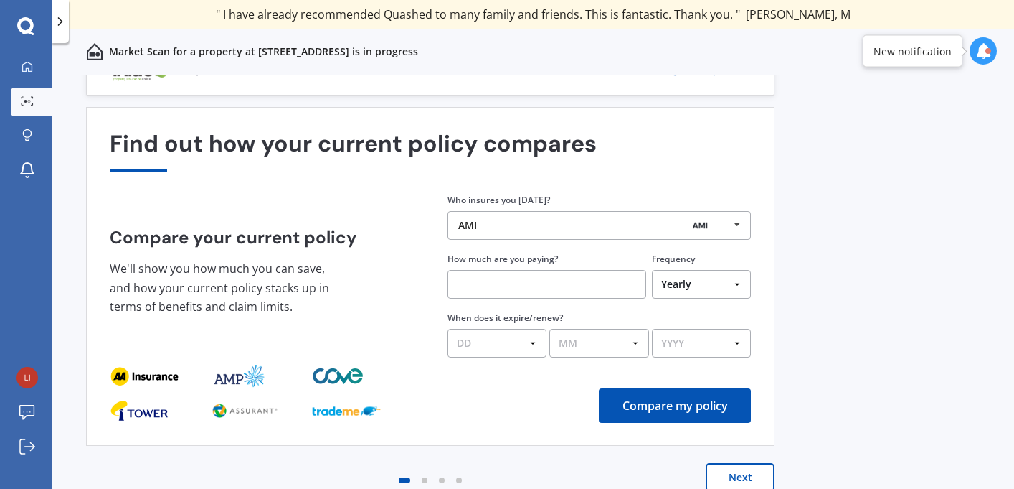
click at [594, 282] on input "text" at bounding box center [547, 284] width 199 height 29
type input "$500.00"
click at [712, 288] on select "Yearly Six-Monthly Quarterly Monthly Fortnightly Weekly One-Off" at bounding box center [701, 284] width 99 height 29
select select "Monthly"
click at [535, 344] on select "DD 01 02 03 04 05 06 07 08 09 10 11 12 13 14 15 16 17 18 19 20 21 22 23 24 25 2…" at bounding box center [497, 343] width 99 height 29
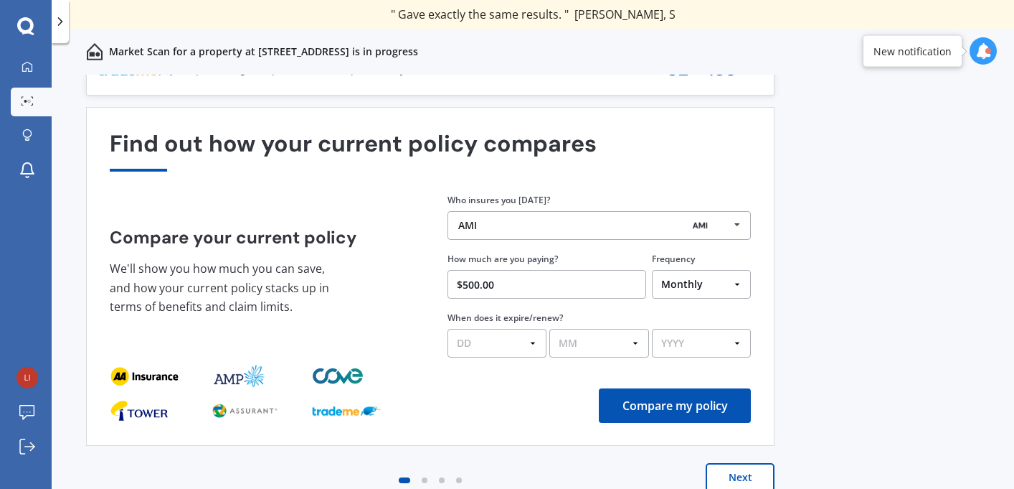
select select "01"
click at [581, 340] on select "MM 01 02 03 04 05 06 07 08 09 10 11 12" at bounding box center [599, 343] width 99 height 29
select select "10"
click at [692, 348] on select "YYYY 2026 2025 2024" at bounding box center [701, 343] width 99 height 29
select select "2025"
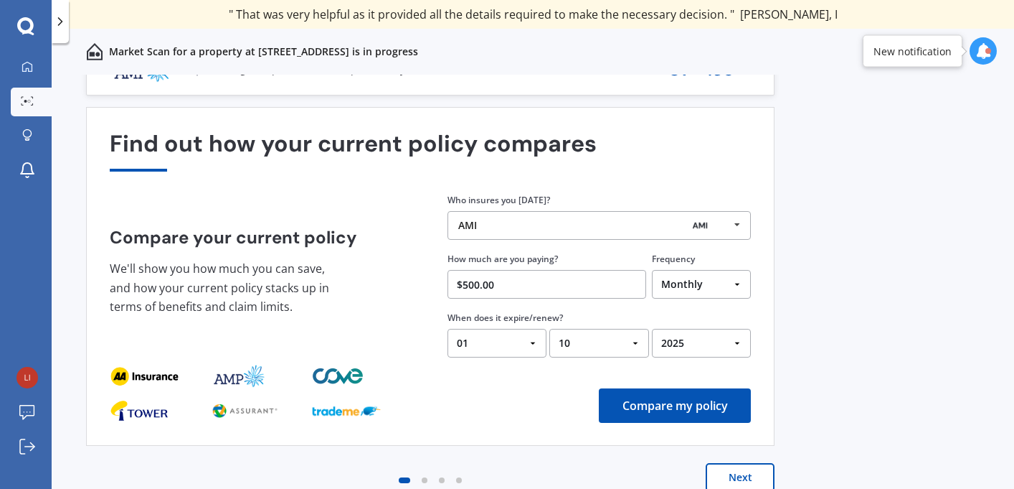
click at [679, 412] on button "Compare my policy" at bounding box center [675, 405] width 152 height 34
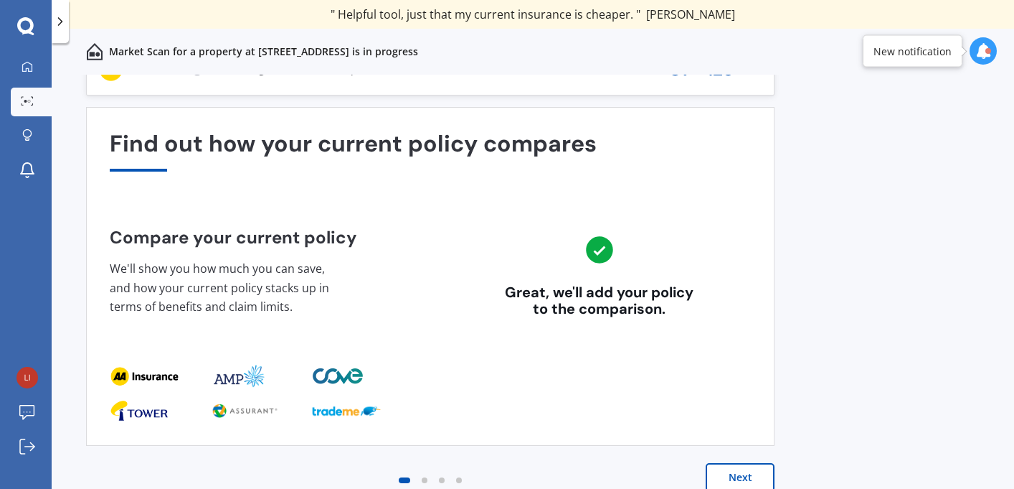
click at [730, 475] on button "Next" at bounding box center [740, 477] width 69 height 29
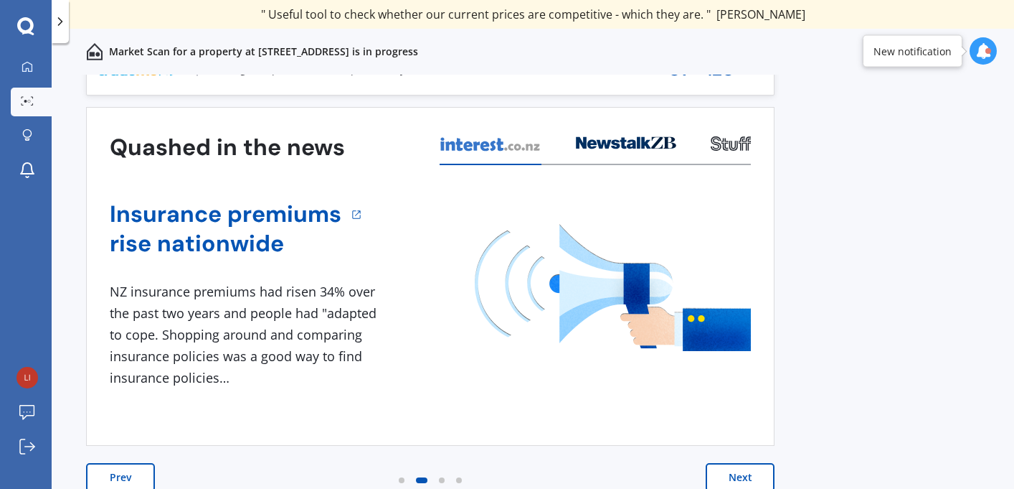
click at [727, 478] on button "Next" at bounding box center [740, 477] width 69 height 29
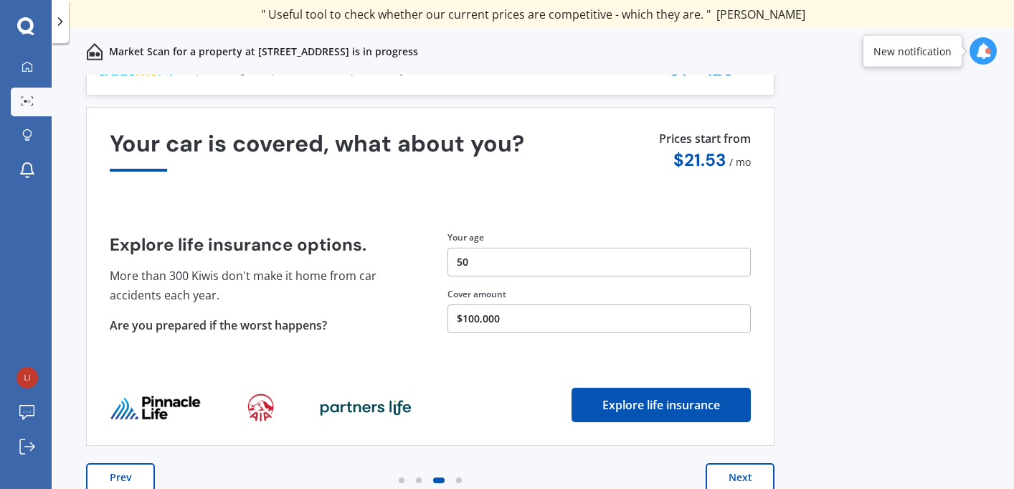
scroll to position [0, 0]
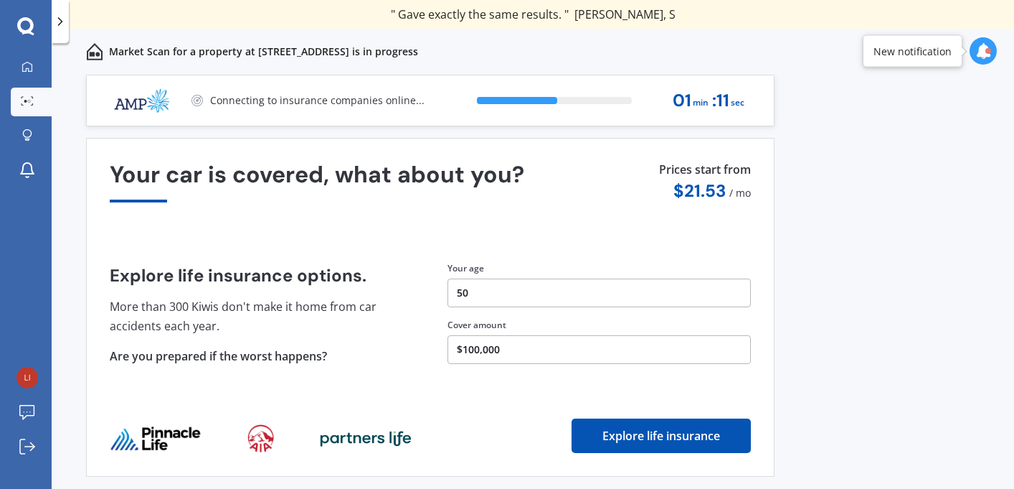
click at [468, 350] on button "$100,000" at bounding box center [599, 349] width 303 height 29
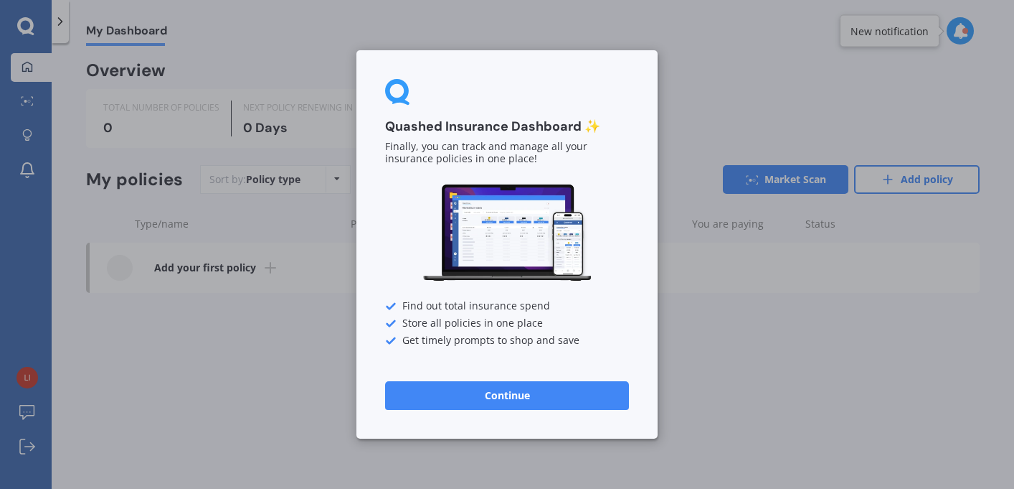
click at [473, 394] on button "Continue" at bounding box center [507, 395] width 244 height 29
